Goal: Check status: Check status

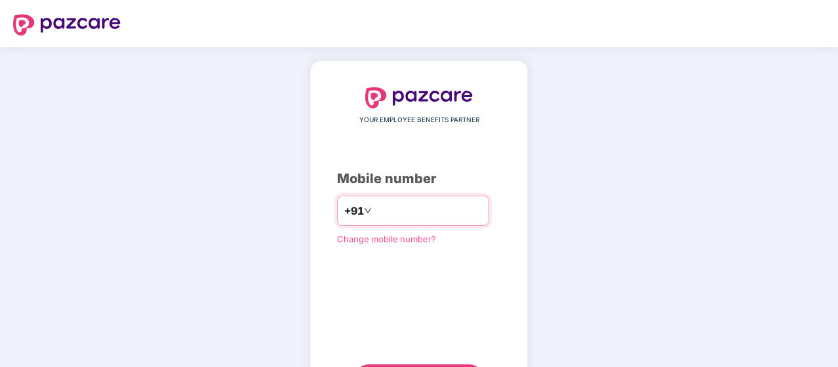
click at [482, 216] on input "number" at bounding box center [429, 210] width 108 height 21
type input "**********"
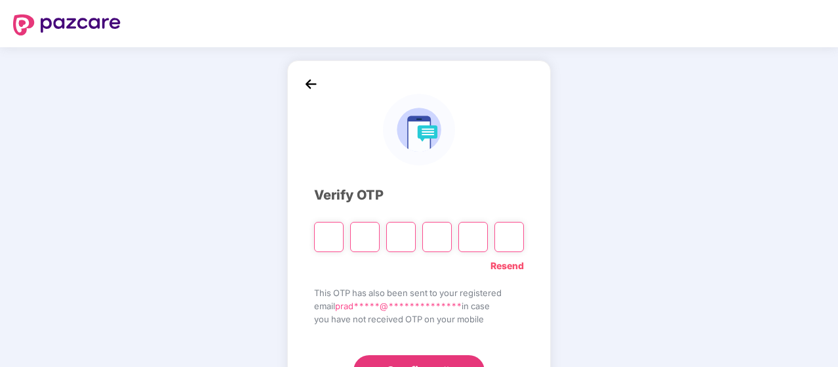
type input "*"
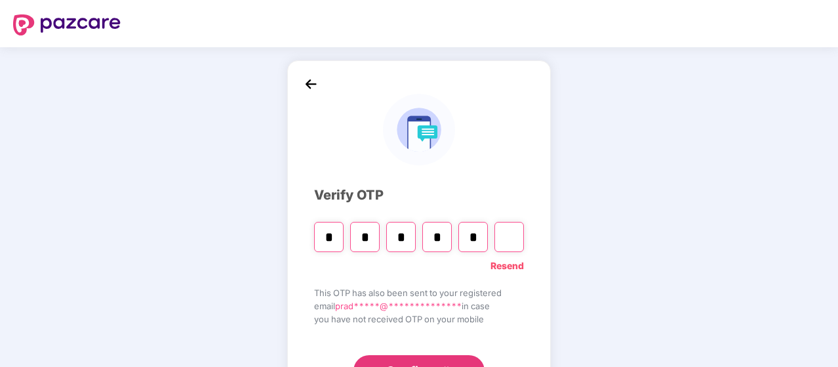
type input "*"
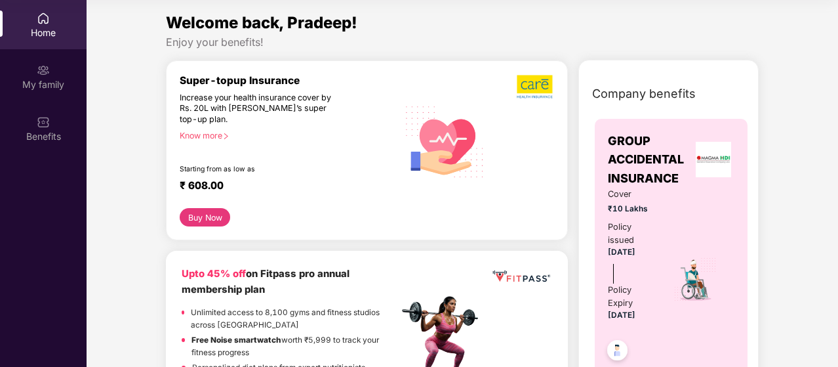
click at [33, 31] on div "Home" at bounding box center [43, 32] width 87 height 13
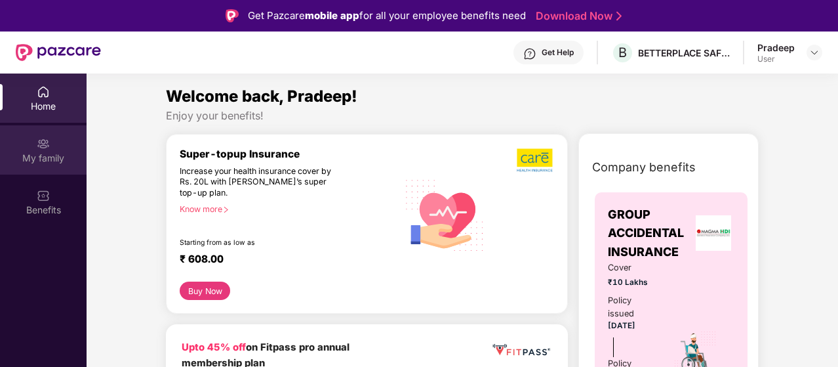
click at [34, 145] on div "My family" at bounding box center [43, 149] width 87 height 49
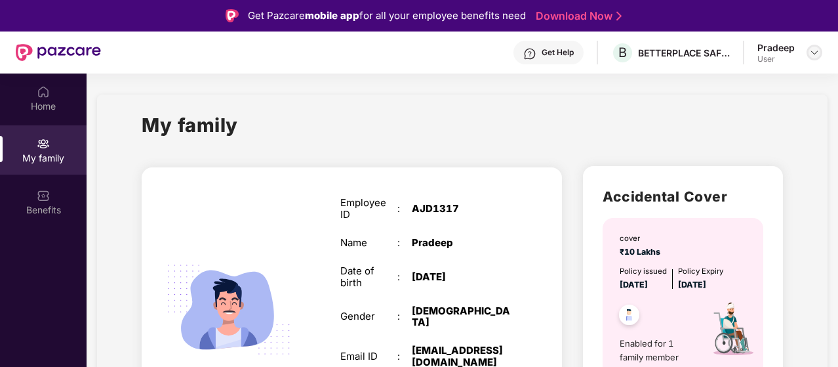
click at [815, 58] on div at bounding box center [815, 53] width 16 height 16
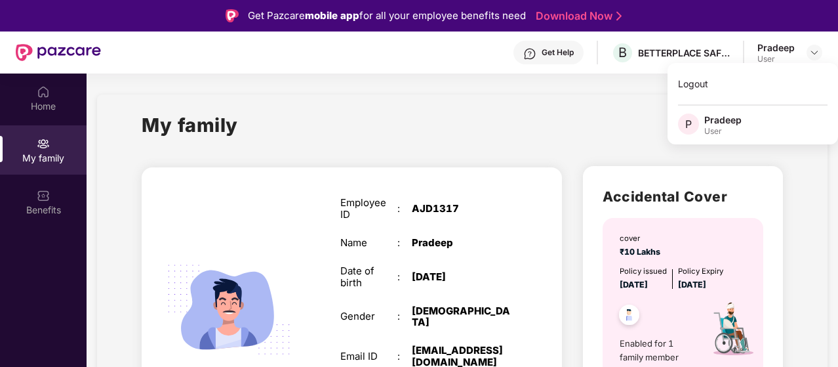
click at [583, 169] on div "Accidental Cover cover ₹10 Lakhs Policy issued 19 Aug 2025 Policy Expiry 18 Aug…" at bounding box center [683, 324] width 220 height 339
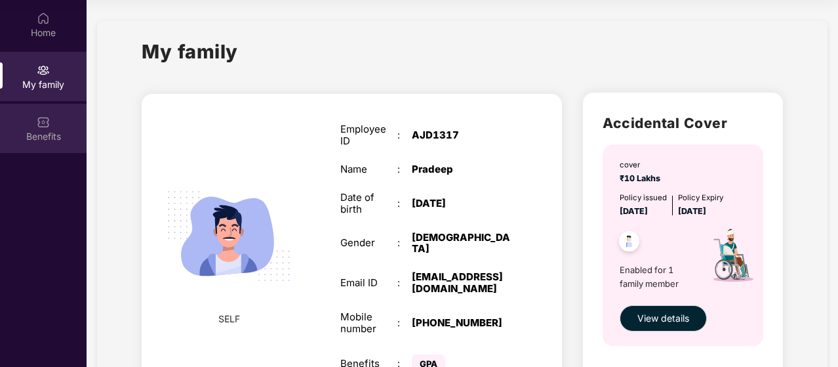
click at [35, 124] on div "Benefits" at bounding box center [43, 128] width 87 height 49
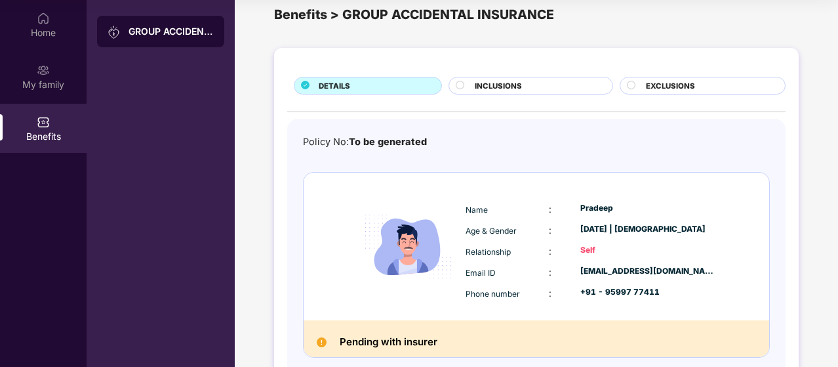
scroll to position [92, 0]
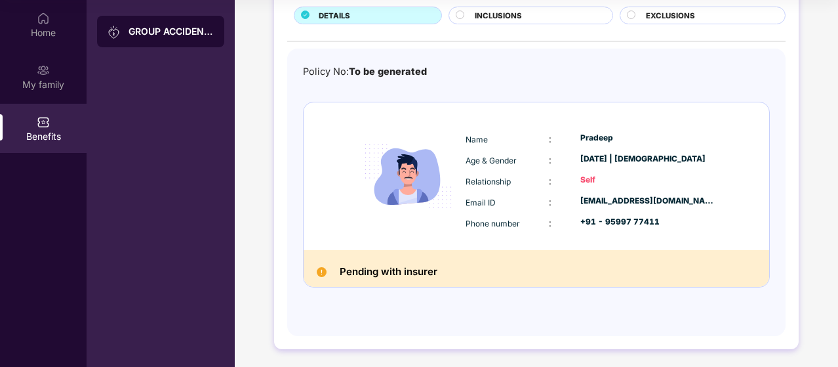
click at [240, 117] on div "DETAILS INCLUSIONS EXCLUSIONS Policy No: To be generated Name : Pradeep Age & G…" at bounding box center [537, 170] width 604 height 398
click at [239, 118] on div "DETAILS INCLUSIONS EXCLUSIONS Policy No: To be generated Name : Pradeep Age & G…" at bounding box center [537, 170] width 604 height 398
